Goal: Task Accomplishment & Management: Complete application form

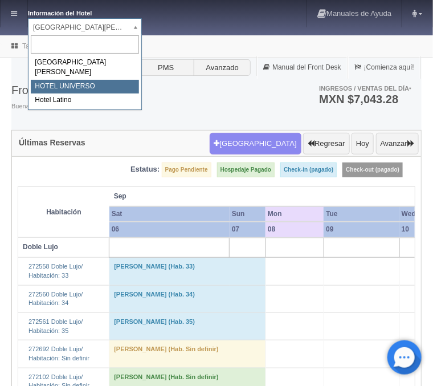
select select "358"
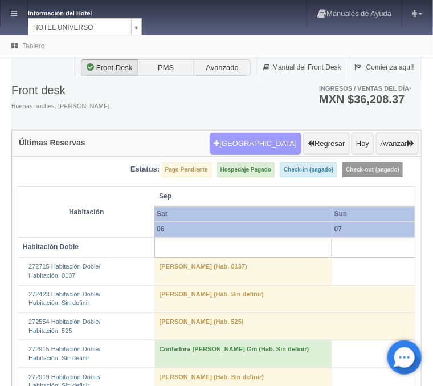
click at [267, 144] on button "[GEOGRAPHIC_DATA]" at bounding box center [256, 144] width 92 height 22
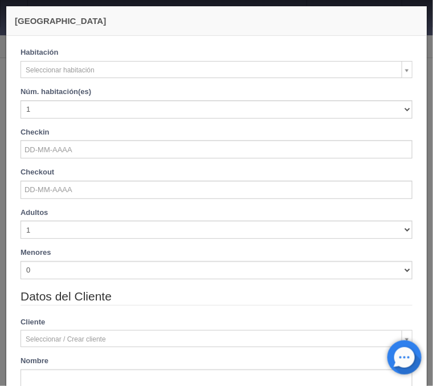
checkbox input "false"
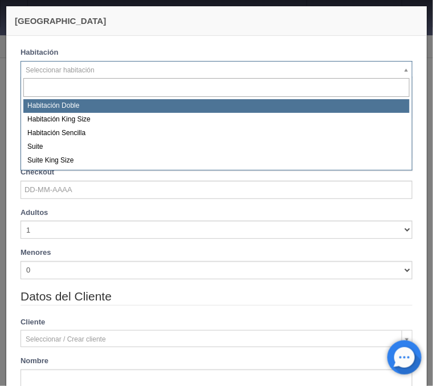
select select "583"
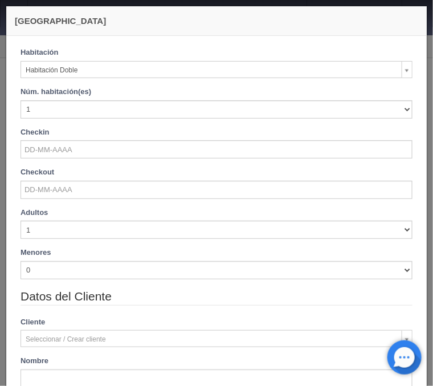
checkbox input "false"
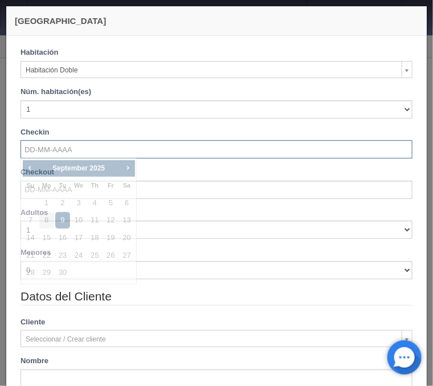
click at [88, 148] on input "text" at bounding box center [217, 149] width 392 height 18
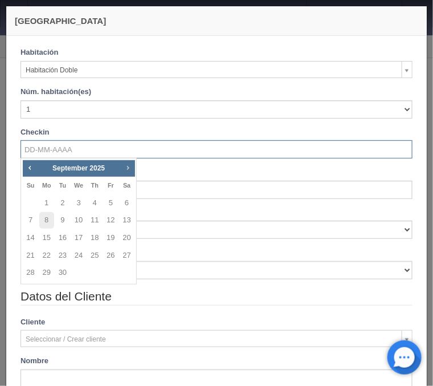
click at [124, 169] on span "Next" at bounding box center [127, 167] width 9 height 9
click at [78, 270] on link "29" at bounding box center [78, 273] width 15 height 17
type input "29-10-2025"
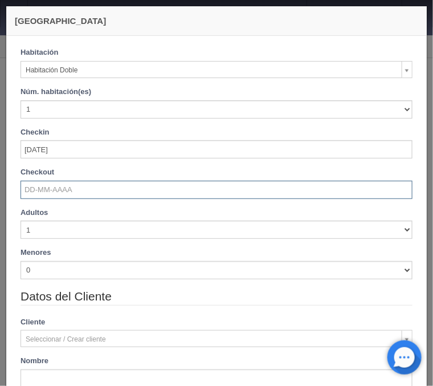
click at [55, 185] on input "text" at bounding box center [217, 190] width 392 height 18
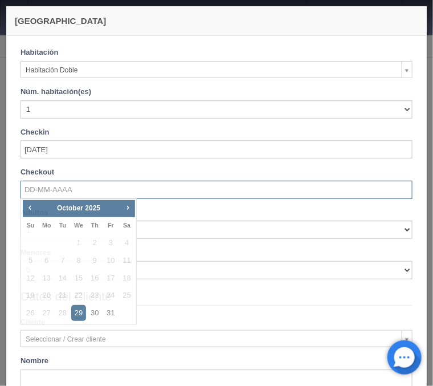
checkbox input "false"
click at [108, 311] on link "31" at bounding box center [110, 313] width 15 height 17
type input "31-10-2025"
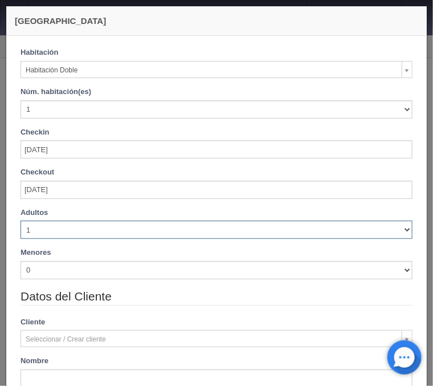
click at [21, 221] on select "1 2 3 4 5 6 7 8 9 10" at bounding box center [217, 230] width 392 height 18
checkbox input "false"
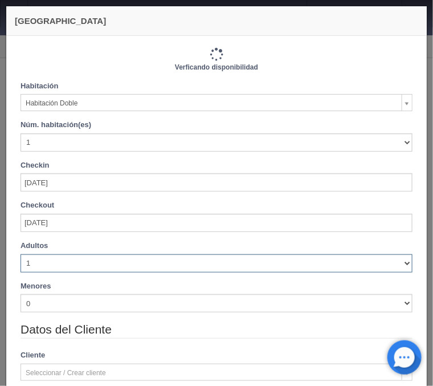
type input "2060.00"
checkbox input "false"
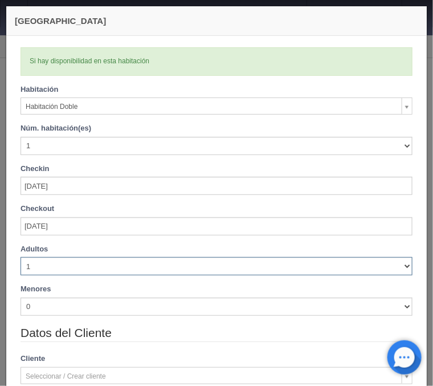
select select "4"
click option "4" at bounding box center [0, 0] width 0 height 0
checkbox input "false"
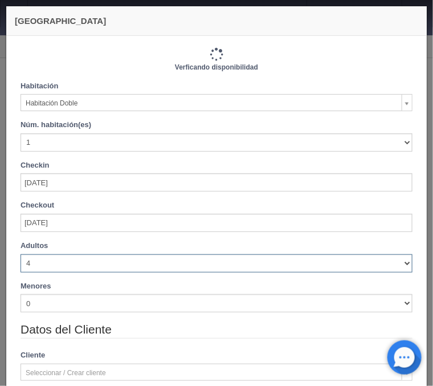
type input "2220.00"
checkbox input "false"
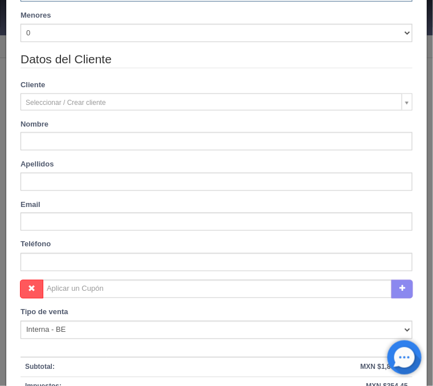
scroll to position [275, 0]
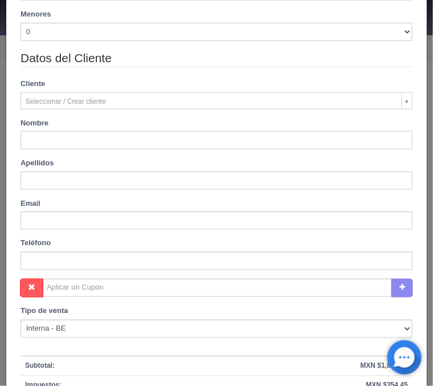
type input "Aida salvadora"
type input "Villalobos castillo"
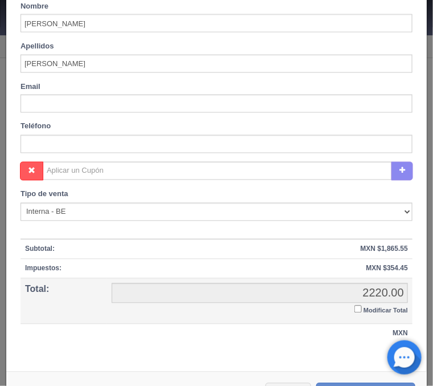
scroll to position [424, 0]
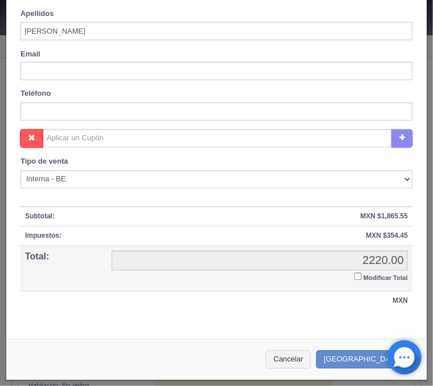
click at [358, 275] on input "Modificar Total" at bounding box center [358, 276] width 7 height 7
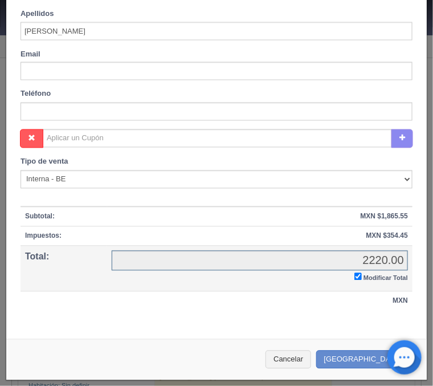
checkbox input "true"
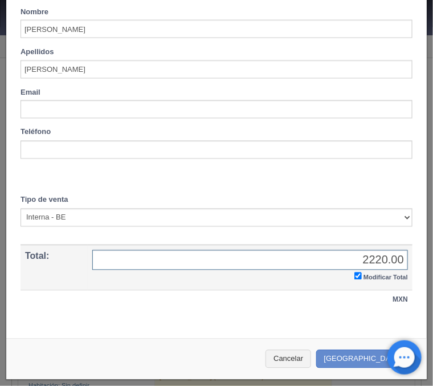
scroll to position [385, 0]
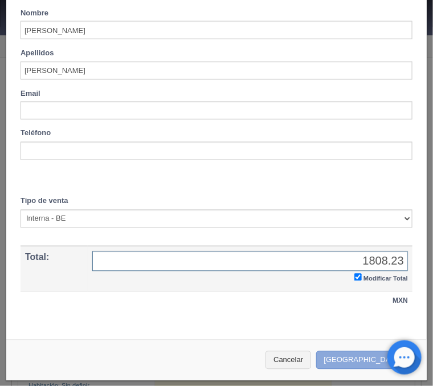
type input "1808.23"
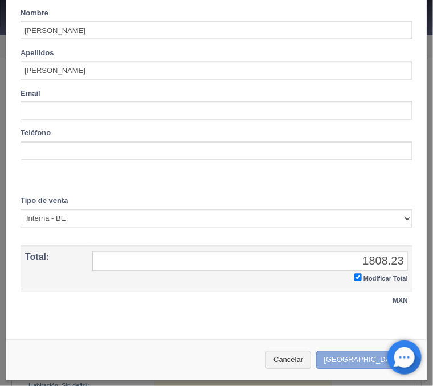
click at [369, 352] on button "[GEOGRAPHIC_DATA]" at bounding box center [365, 360] width 99 height 19
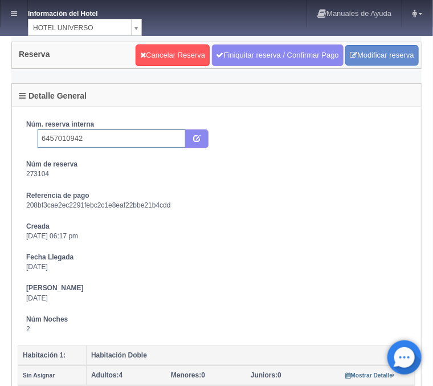
click at [105, 137] on input "6457010942" at bounding box center [112, 138] width 148 height 18
type input "6457010942 Booking"
click at [200, 133] on button "submit" at bounding box center [196, 138] width 23 height 19
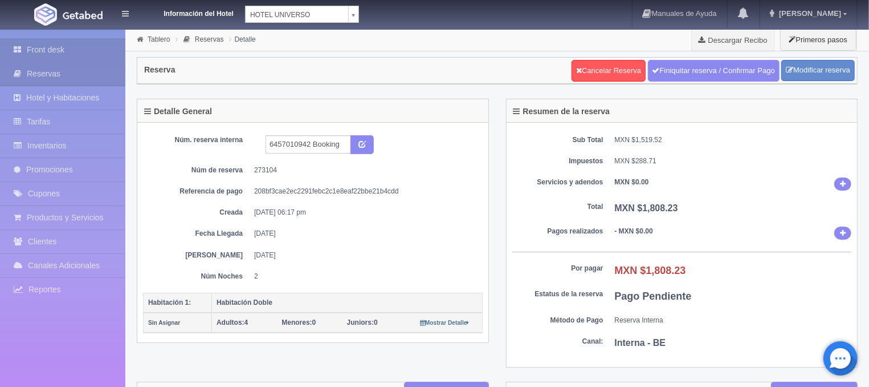
click at [74, 51] on link "Front desk" at bounding box center [62, 49] width 125 height 23
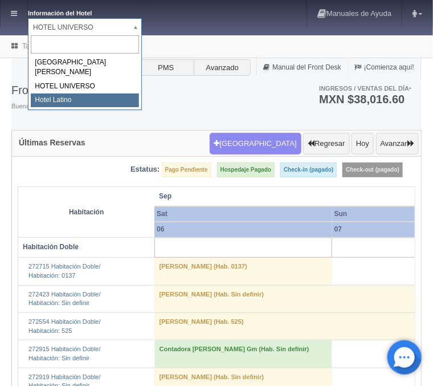
select select "625"
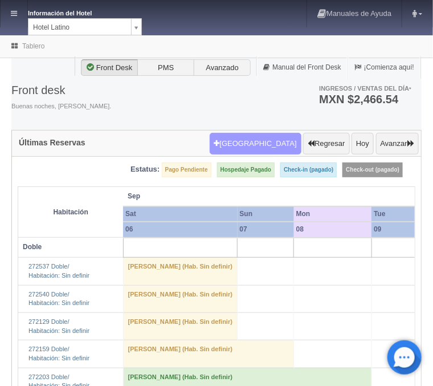
click at [242, 141] on button "[GEOGRAPHIC_DATA]" at bounding box center [256, 144] width 92 height 22
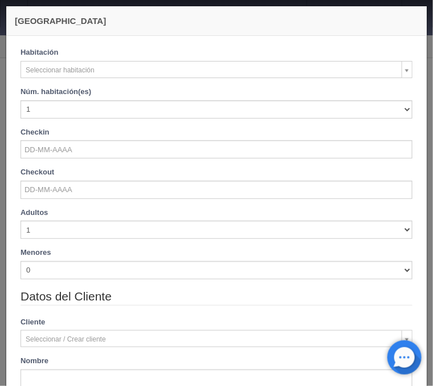
checkbox input "false"
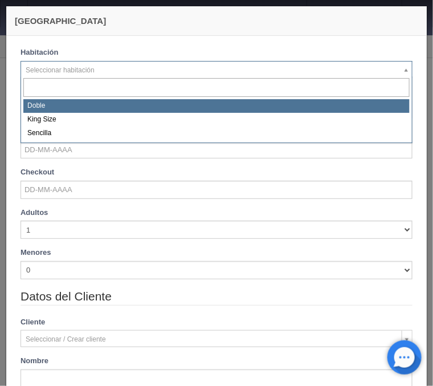
select select "2159"
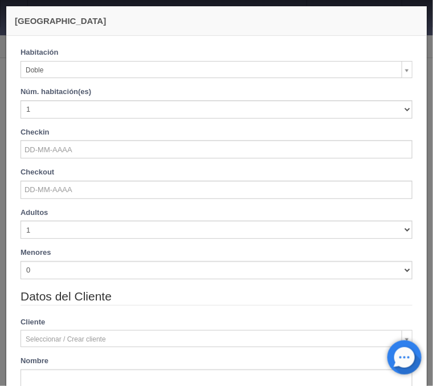
checkbox input "false"
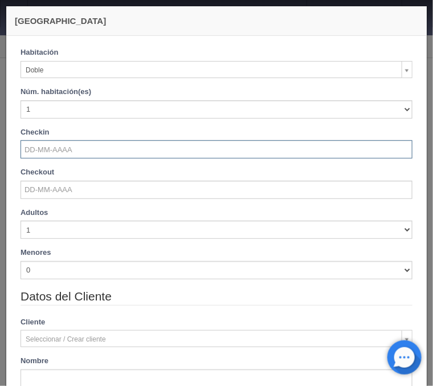
click at [51, 149] on input "text" at bounding box center [217, 149] width 392 height 18
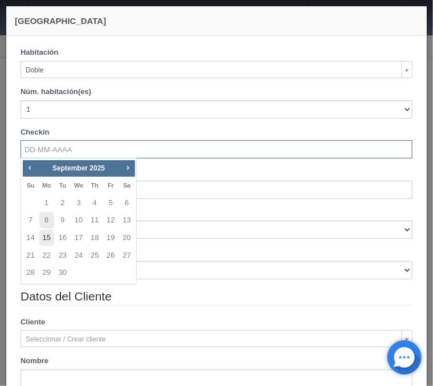
click at [50, 241] on link "15" at bounding box center [46, 238] width 15 height 17
type input "[DATE]"
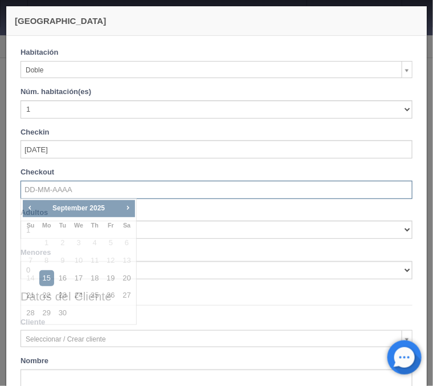
click at [56, 186] on input "text" at bounding box center [217, 190] width 392 height 18
checkbox input "false"
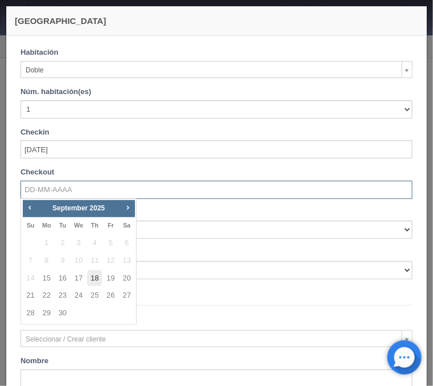
click at [92, 276] on link "18" at bounding box center [94, 278] width 15 height 17
type input "18-09-2025"
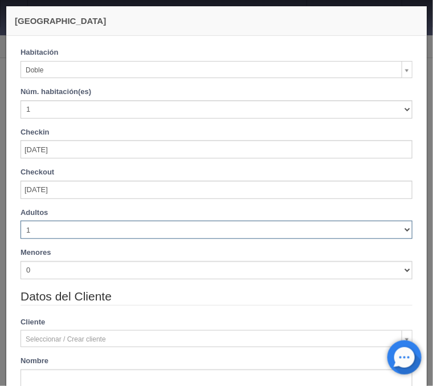
click at [21, 221] on select "1 2 3 4 5 6 7 8 9 10" at bounding box center [217, 230] width 392 height 18
checkbox input "false"
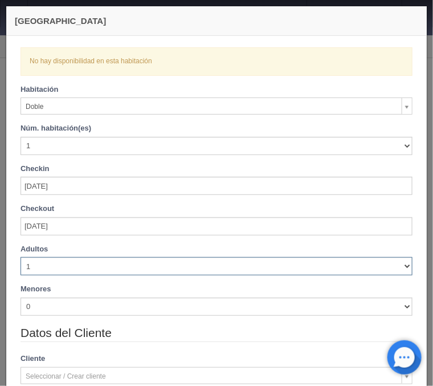
select select "3"
click option "3" at bounding box center [0, 0] width 0 height 0
checkbox input "false"
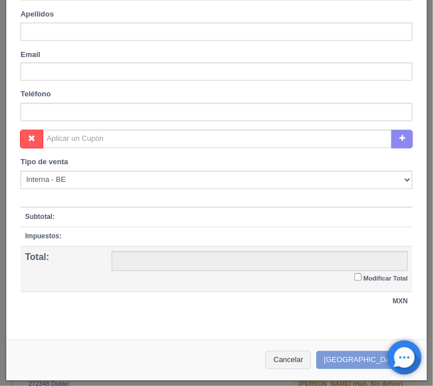
scroll to position [306, 0]
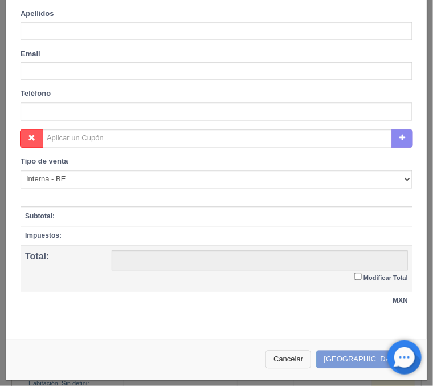
click at [311, 361] on button "Cancelar" at bounding box center [289, 360] width 46 height 19
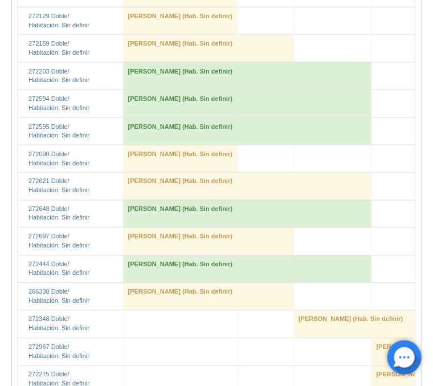
scroll to position [0, 0]
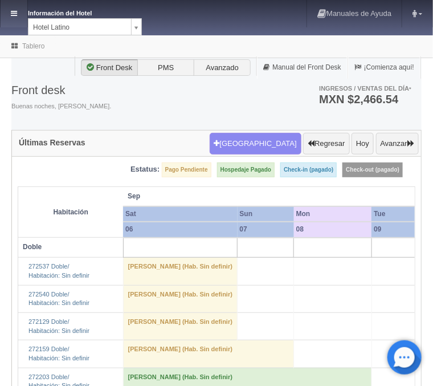
click at [13, 17] on icon at bounding box center [14, 13] width 6 height 7
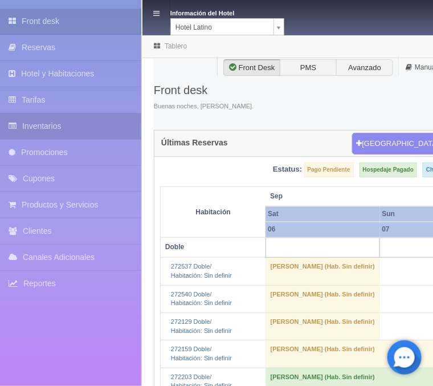
click at [48, 129] on link "Inventarios" at bounding box center [70, 126] width 141 height 26
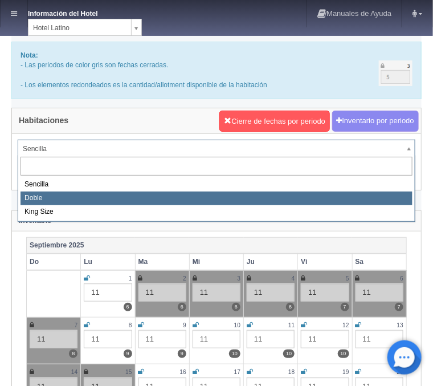
select select "2159"
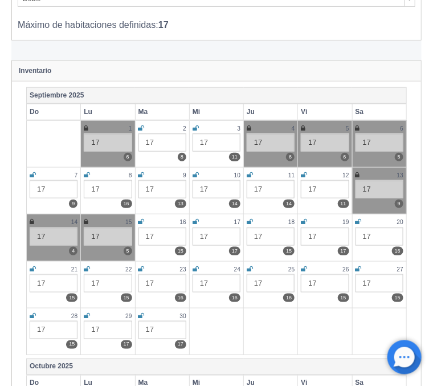
scroll to position [183, 0]
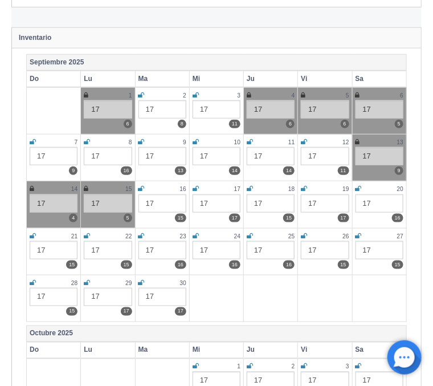
click at [85, 185] on icon at bounding box center [86, 188] width 5 height 7
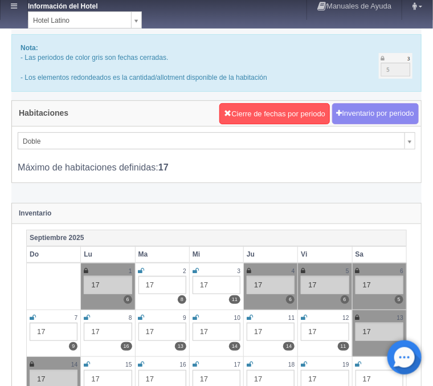
scroll to position [0, 0]
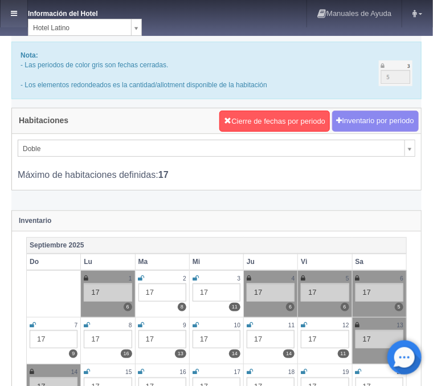
click at [15, 11] on icon at bounding box center [14, 13] width 6 height 7
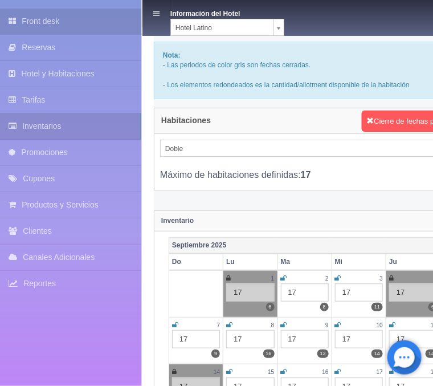
click at [39, 18] on link "Front desk" at bounding box center [70, 22] width 141 height 26
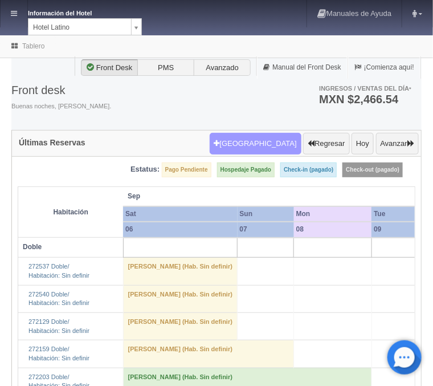
click at [263, 145] on button "Nueva Reserva" at bounding box center [256, 144] width 92 height 22
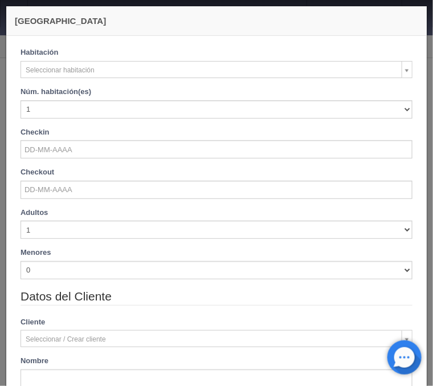
checkbox input "false"
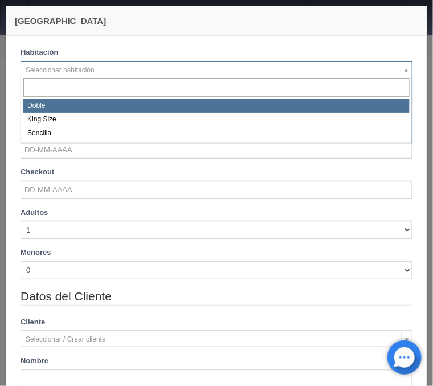
select select "2159"
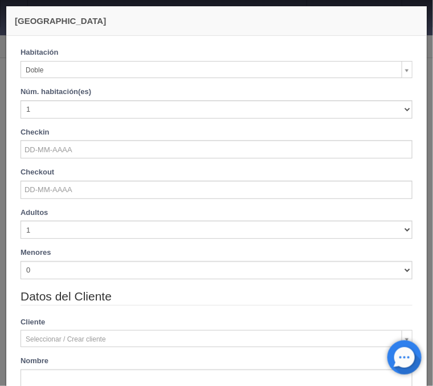
checkbox input "false"
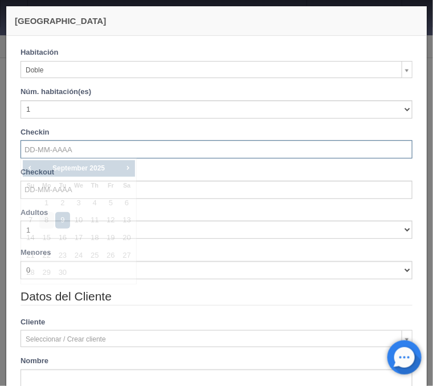
click at [64, 147] on input "text" at bounding box center [217, 149] width 392 height 18
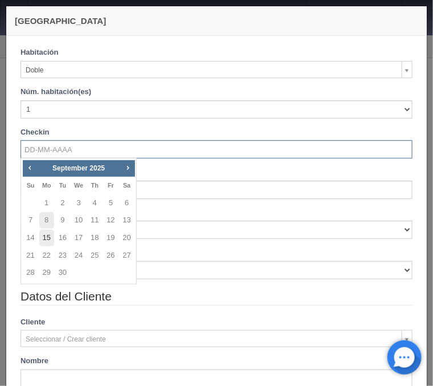
click at [48, 234] on link "15" at bounding box center [46, 238] width 15 height 17
type input "[DATE]"
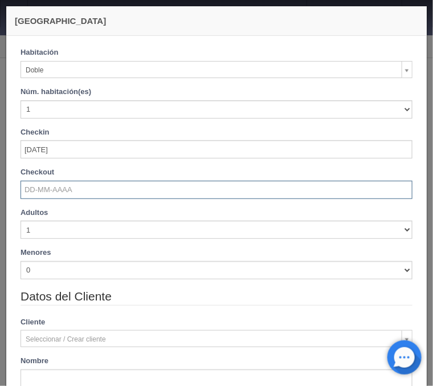
click at [48, 182] on input "text" at bounding box center [217, 190] width 392 height 18
checkbox input "false"
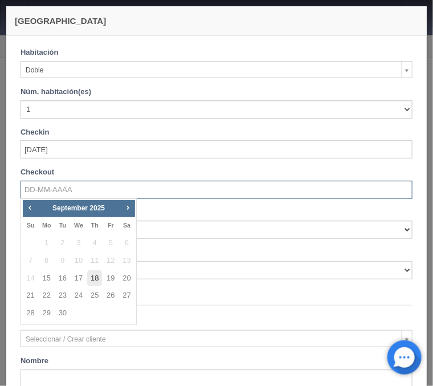
click at [92, 278] on link "18" at bounding box center [94, 278] width 15 height 17
type input "18-09-2025"
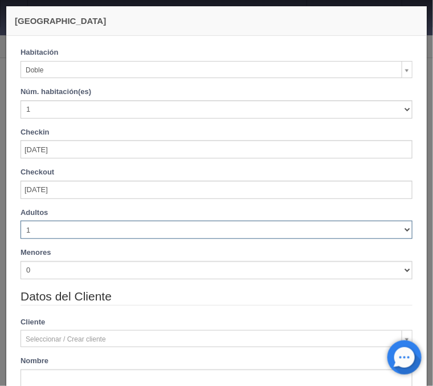
click at [21, 221] on select "1 2 3 4 5 6 7 8 9 10" at bounding box center [217, 230] width 392 height 18
checkbox input "false"
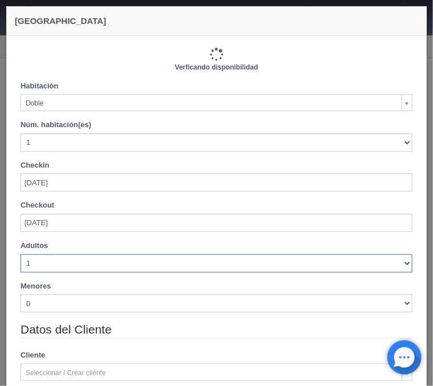
select select "3"
click option "3" at bounding box center [0, 0] width 0 height 0
type input "2310.00"
checkbox input "false"
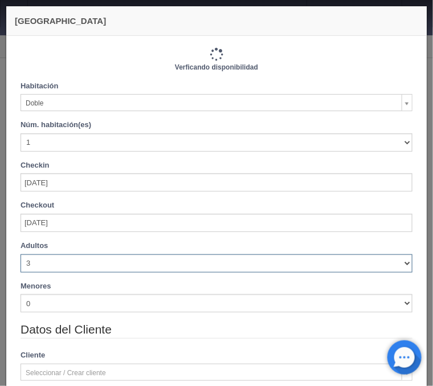
type input "2610.00"
checkbox input "false"
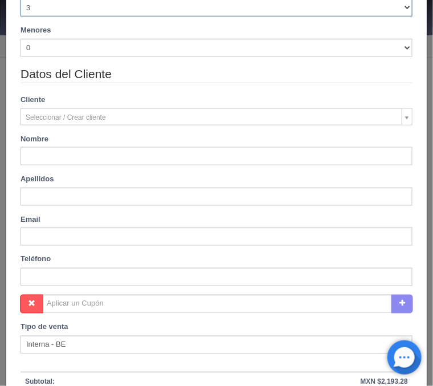
scroll to position [275, 0]
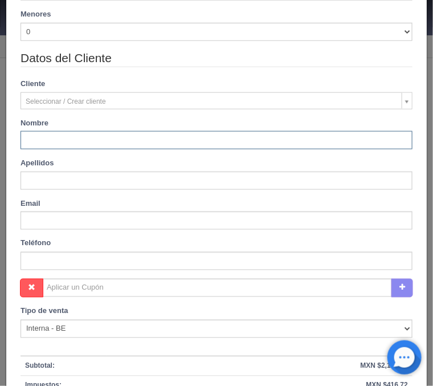
click at [27, 143] on input "text" at bounding box center [217, 140] width 392 height 18
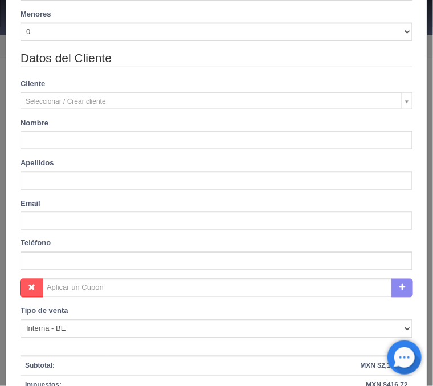
type input "GLADYS NAYDE"
type input "DZUL ESQUIVEL"
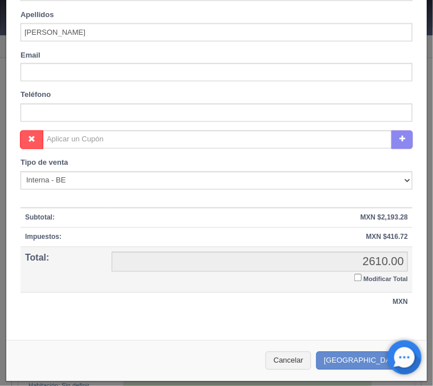
scroll to position [424, 0]
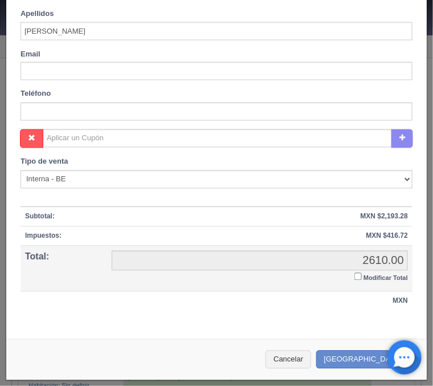
click at [359, 278] on input "Modificar Total" at bounding box center [358, 276] width 7 height 7
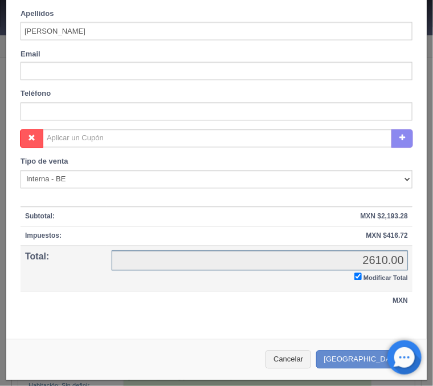
checkbox input "true"
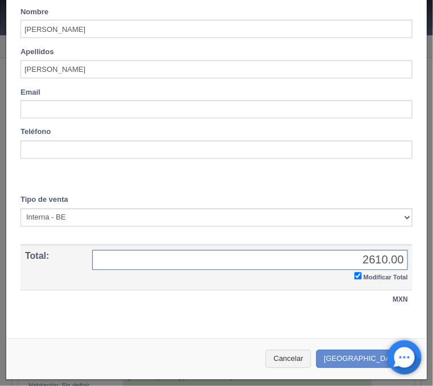
scroll to position [385, 0]
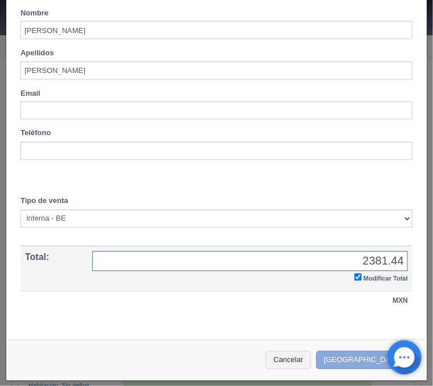
type input "2381.44"
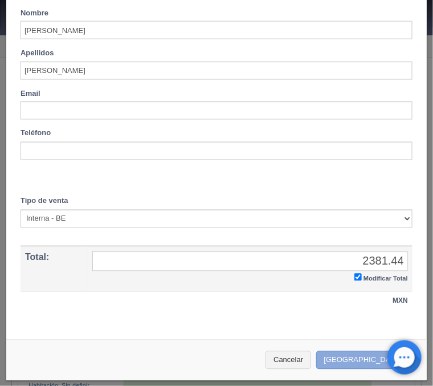
click at [350, 351] on button "[GEOGRAPHIC_DATA]" at bounding box center [365, 360] width 99 height 19
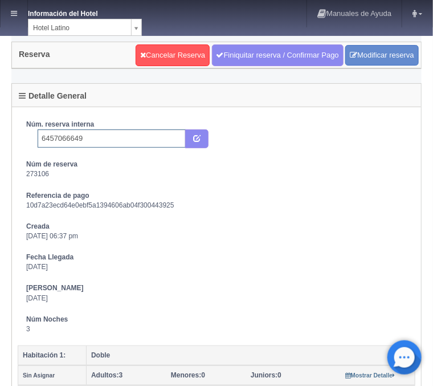
click at [96, 137] on input "6457066649" at bounding box center [112, 138] width 148 height 18
type input "6457066649 Booking"
click at [198, 136] on icon "submit" at bounding box center [196, 137] width 7 height 7
click at [18, 11] on link at bounding box center [14, 13] width 27 height 27
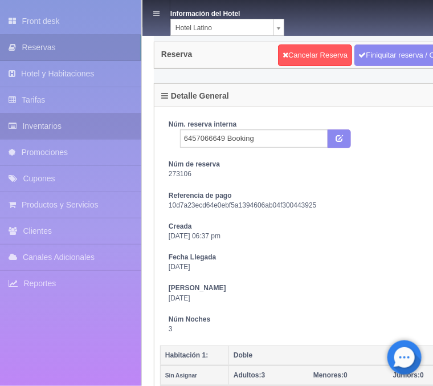
click at [29, 134] on link "Inventarios" at bounding box center [70, 126] width 141 height 26
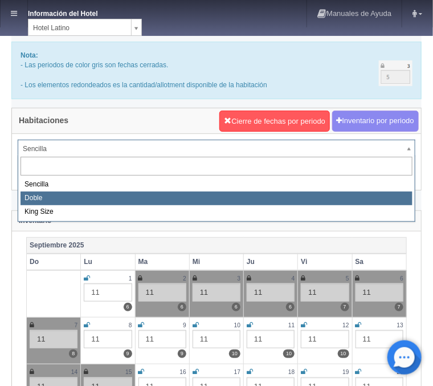
select select "2159"
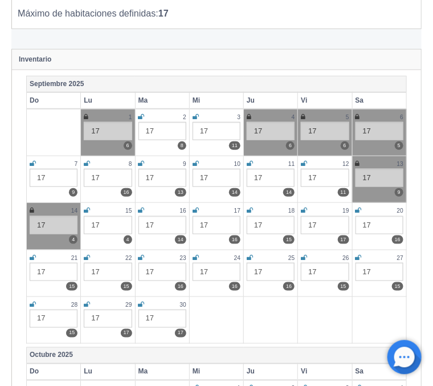
scroll to position [183, 0]
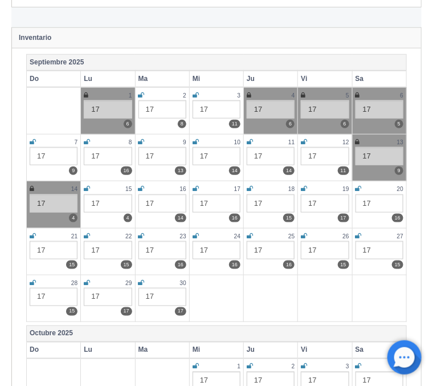
click at [87, 189] on icon at bounding box center [87, 188] width 6 height 7
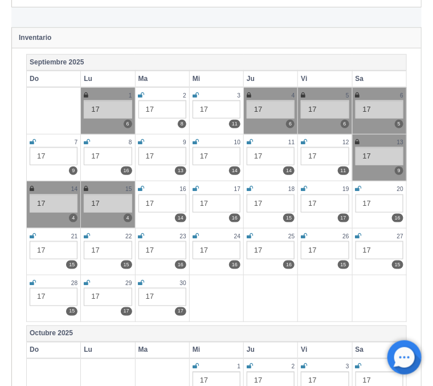
scroll to position [0, 0]
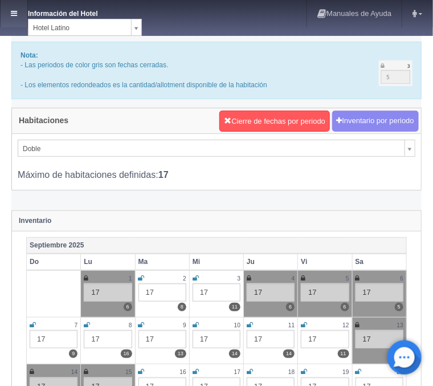
click at [15, 9] on link at bounding box center [14, 13] width 27 height 27
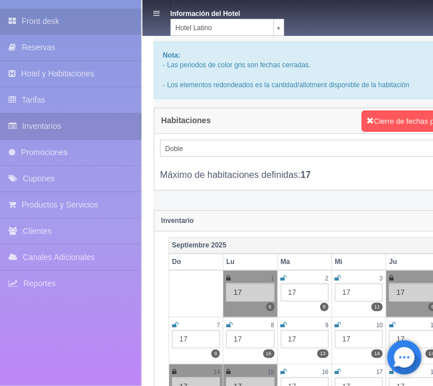
click at [29, 22] on link "Front desk" at bounding box center [70, 22] width 141 height 26
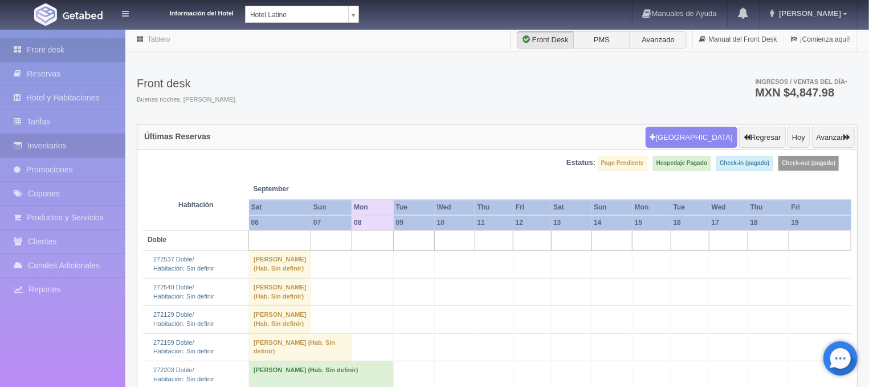
click at [49, 148] on link "Inventarios" at bounding box center [62, 145] width 125 height 23
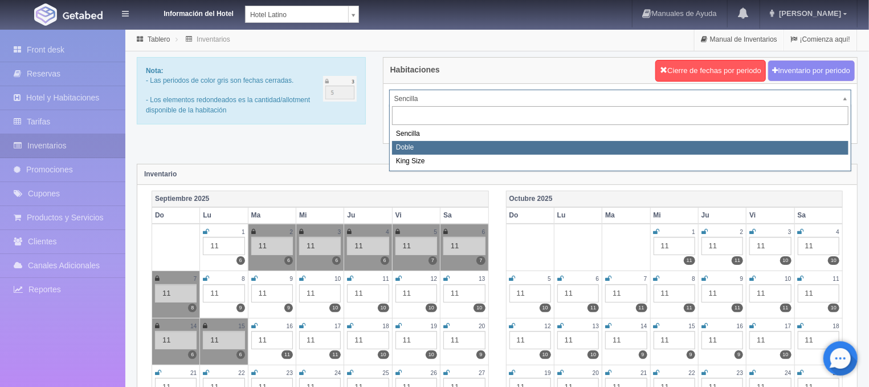
select select "2159"
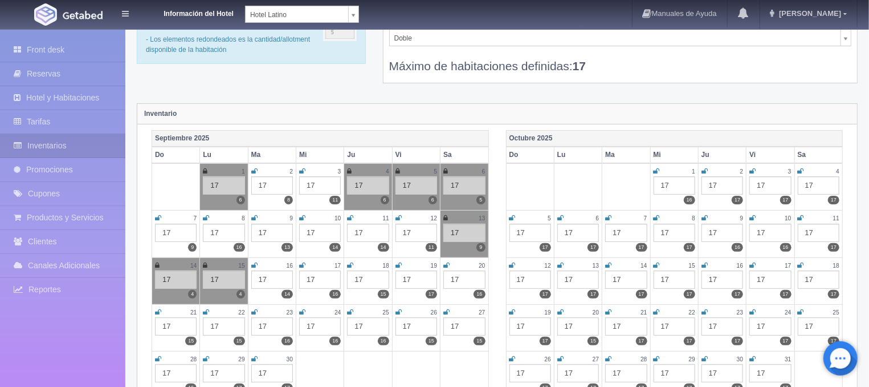
scroll to position [61, 0]
click at [88, 47] on link "Front desk" at bounding box center [62, 49] width 125 height 23
